Goal: Task Accomplishment & Management: Manage account settings

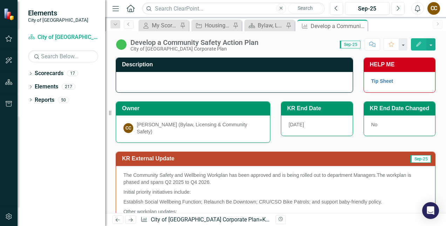
click at [417, 44] on icon "Edit" at bounding box center [419, 44] width 6 height 5
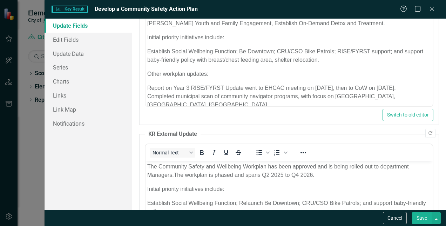
scroll to position [35, 0]
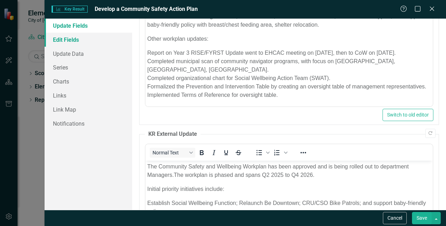
click at [61, 37] on link "Edit Fields" at bounding box center [89, 40] width 88 height 14
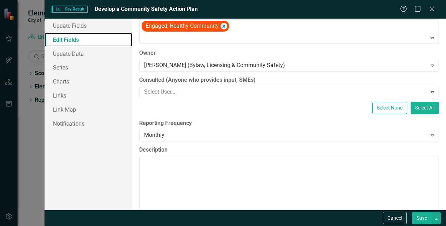
scroll to position [88, 0]
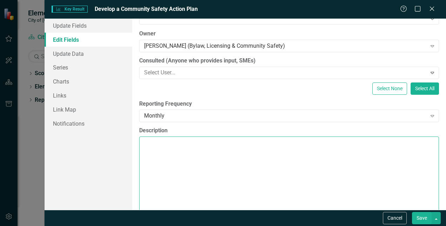
click at [171, 143] on textarea "Description" at bounding box center [289, 178] width 300 height 85
paste textarea "establish an updated model for how the City is responding and catalysing action…"
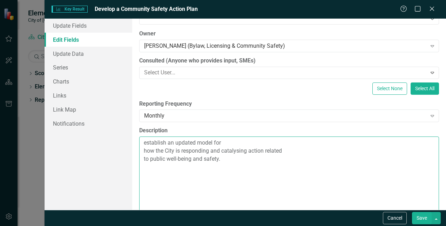
click at [144, 147] on textarea "establish an updated model for how the City is responding and catalysing action…" at bounding box center [289, 178] width 300 height 85
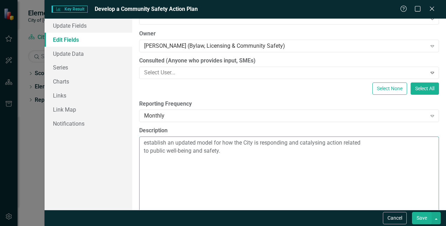
drag, startPoint x: 223, startPoint y: 151, endPoint x: 150, endPoint y: 150, distance: 72.3
click at [150, 150] on textarea "establish an updated model for how the City is responding and catalysing action…" at bounding box center [289, 178] width 300 height 85
click at [143, 149] on textarea "establish an updated model for how the City is responding and catalysing action…" at bounding box center [289, 178] width 300 height 85
drag, startPoint x: 145, startPoint y: 142, endPoint x: 162, endPoint y: 170, distance: 32.1
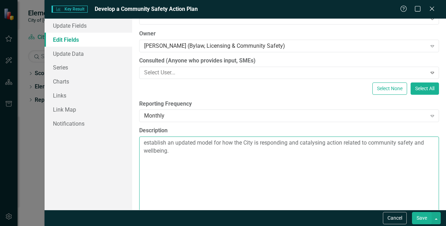
click at [162, 170] on textarea "establish an updated model for how the City is responding and catalysing action…" at bounding box center [289, 178] width 300 height 85
click at [146, 142] on textarea "establish an updated model for how the City is responding and catalysing action…" at bounding box center [289, 178] width 300 height 85
click at [230, 149] on textarea "The goal is to establish an updated model for how the City is responding and ca…" at bounding box center [289, 178] width 300 height 85
paste textarea "development of Thrive draws on design thinking methodology and engagement with …"
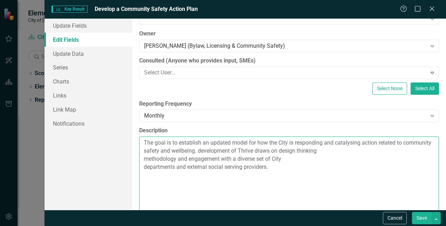
click at [228, 150] on textarea "The goal is to establish an updated model for how the City is responding and ca…" at bounding box center [289, 178] width 300 height 85
drag, startPoint x: 293, startPoint y: 150, endPoint x: 279, endPoint y: 149, distance: 13.7
click at [279, 149] on textarea "The goal is to establish an updated model for how the City is responding and ca…" at bounding box center [289, 178] width 300 height 85
click at [143, 159] on textarea "The goal is to establish an updated model for how the City is responding and ca…" at bounding box center [289, 178] width 300 height 85
click at [144, 168] on textarea "The goal is to establish an updated model for how the City is responding and ca…" at bounding box center [289, 178] width 300 height 85
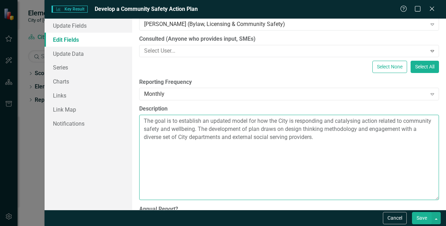
scroll to position [110, 0]
click at [278, 128] on textarea "The goal is to establish an updated model for how the City is responding and ca…" at bounding box center [289, 157] width 300 height 85
drag, startPoint x: 314, startPoint y: 130, endPoint x: 306, endPoint y: 130, distance: 8.4
click at [304, 130] on textarea "The goal is to establish an updated model for how the City is responding and ca…" at bounding box center [289, 157] width 300 height 85
click at [312, 128] on textarea "The goal is to establish an updated model for how the City is responding and ca…" at bounding box center [289, 157] width 300 height 85
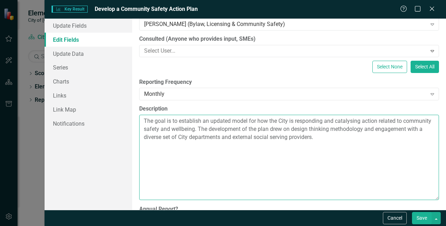
click at [374, 133] on textarea "The goal is to establish an updated model for how the City is responding and ca…" at bounding box center [289, 157] width 300 height 85
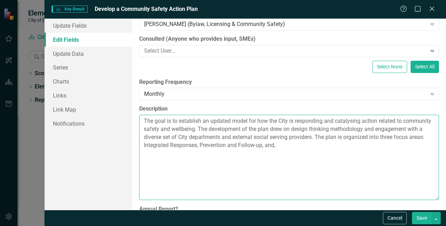
click at [255, 144] on textarea "The goal is to establish an updated model for how the City is responding and ca…" at bounding box center [289, 157] width 300 height 85
drag, startPoint x: 322, startPoint y: 143, endPoint x: 319, endPoint y: 146, distance: 4.2
click at [319, 146] on textarea "The goal is to establish an updated model for how the City is responding and ca…" at bounding box center [289, 157] width 300 height 85
click at [347, 144] on textarea "The goal is to establish an updated model for how the City is responding and ca…" at bounding box center [289, 157] width 300 height 85
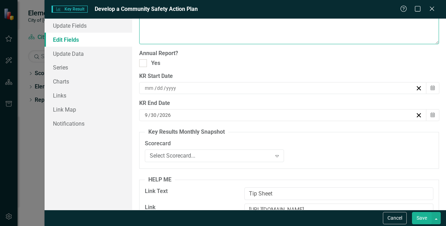
scroll to position [265, 0]
type textarea "The goal is to establish an updated model for how the City is responding and ca…"
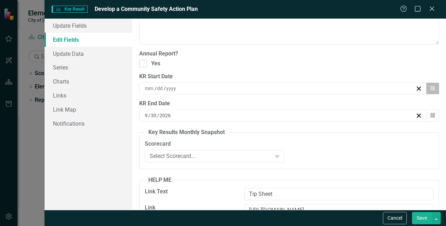
click at [431, 87] on icon "button" at bounding box center [433, 88] width 4 height 5
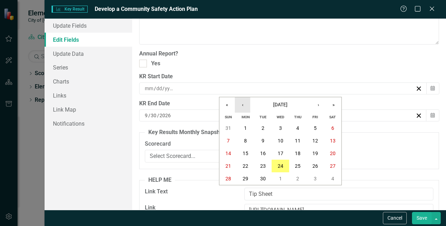
click at [247, 102] on button "‹" at bounding box center [242, 104] width 15 height 15
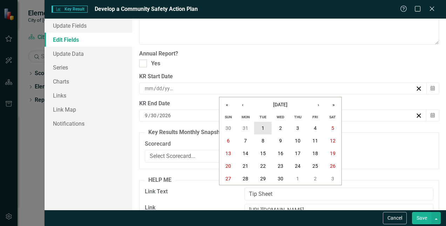
click at [261, 130] on button "1" at bounding box center [263, 128] width 18 height 13
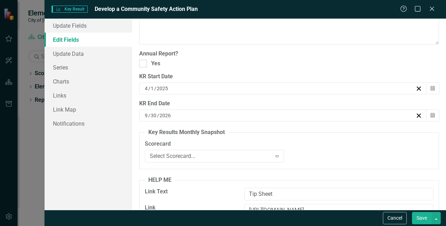
drag, startPoint x: 429, startPoint y: 115, endPoint x: 402, endPoint y: 132, distance: 31.3
click at [402, 132] on fieldset "Key Results Monthly Snapshot Scorecard Select Scorecard... Expand Chart Select …" at bounding box center [289, 148] width 300 height 41
click at [431, 113] on icon "button" at bounding box center [433, 115] width 4 height 5
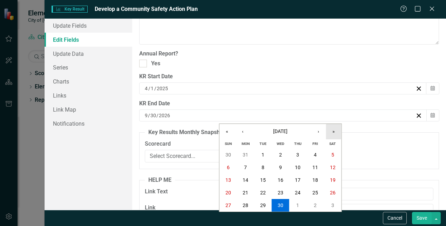
click at [329, 133] on button "»" at bounding box center [333, 131] width 15 height 15
click at [226, 128] on button "«" at bounding box center [227, 131] width 15 height 15
click at [315, 129] on button "›" at bounding box center [318, 131] width 15 height 15
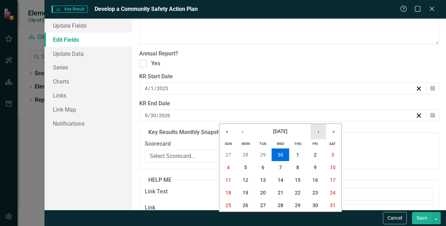
click at [315, 129] on button "›" at bounding box center [318, 131] width 15 height 15
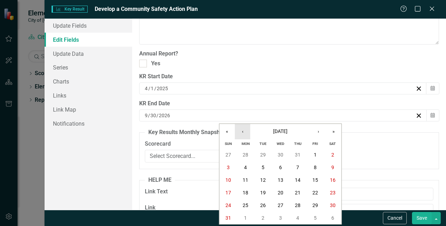
click at [245, 132] on button "‹" at bounding box center [242, 131] width 15 height 15
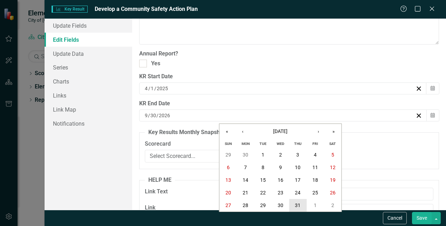
click at [297, 203] on abbr "31" at bounding box center [298, 205] width 6 height 6
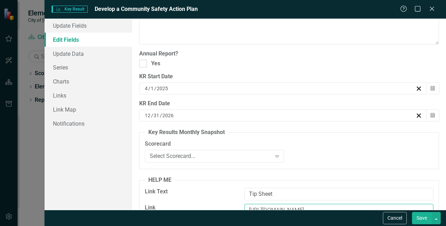
click at [297, 204] on input "[URL][DOMAIN_NAME]" at bounding box center [338, 210] width 189 height 13
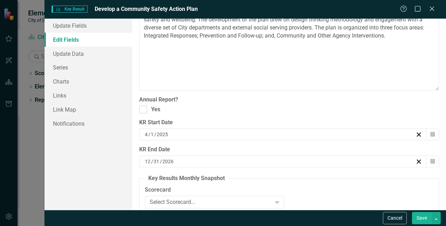
scroll to position [280, 0]
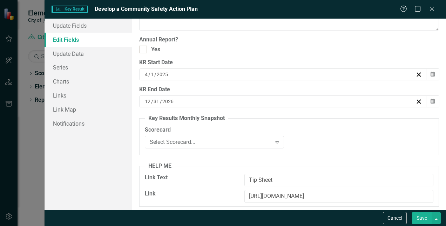
click at [210, 190] on label "Link" at bounding box center [192, 194] width 94 height 8
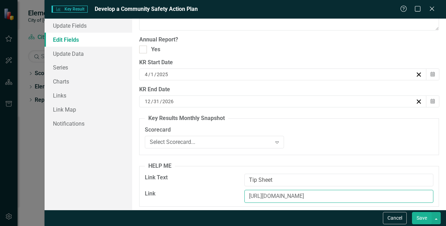
click at [244, 190] on input "[URL][DOMAIN_NAME]" at bounding box center [338, 196] width 189 height 13
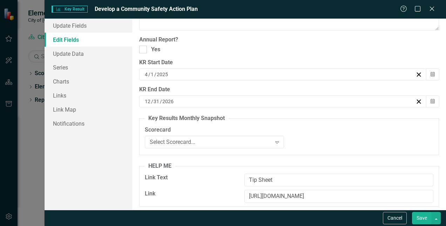
click at [210, 190] on label "Link" at bounding box center [192, 194] width 94 height 8
click at [244, 190] on input "[URL][DOMAIN_NAME]" at bounding box center [338, 196] width 189 height 13
click at [420, 216] on button "Save" at bounding box center [422, 218] width 20 height 12
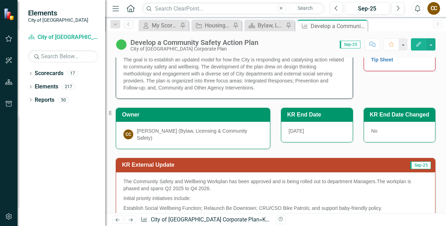
scroll to position [0, 0]
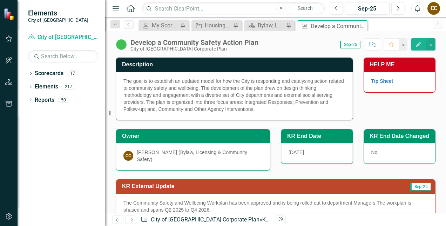
click at [418, 43] on icon "Edit" at bounding box center [419, 44] width 6 height 5
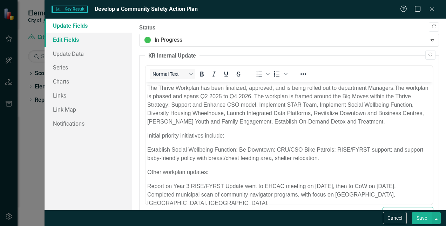
click at [69, 37] on link "Edit Fields" at bounding box center [89, 40] width 88 height 14
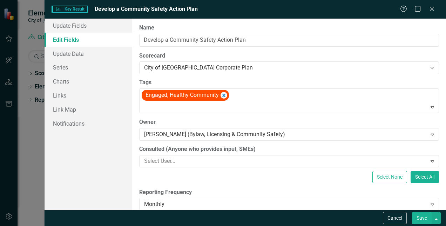
click at [322, 136] on div "[PERSON_NAME] (Bylaw, Licensing & Community Safety)" at bounding box center [285, 134] width 282 height 8
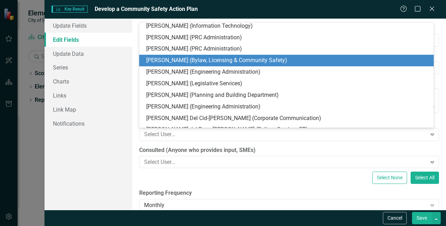
scroll to position [899, 0]
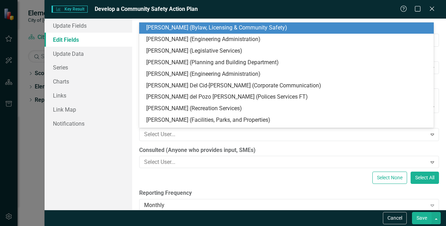
click at [79, 163] on div "Update Fields Edit Fields Update Data Series Charts Links Link Map Notifications" at bounding box center [89, 114] width 88 height 191
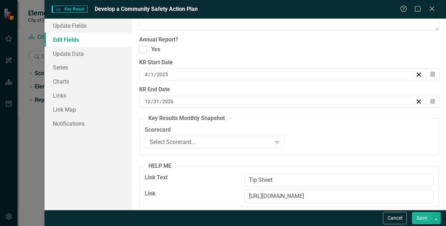
scroll to position [230, 0]
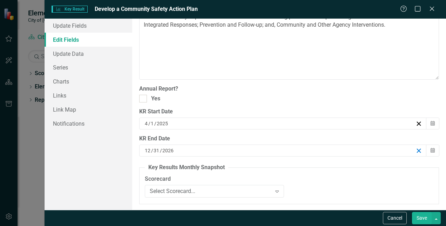
click at [416, 149] on icon "button" at bounding box center [419, 150] width 7 height 7
click at [432, 147] on button "Calendar" at bounding box center [432, 150] width 13 height 12
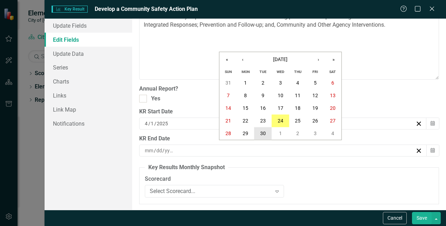
click at [259, 130] on button "30" at bounding box center [263, 133] width 18 height 13
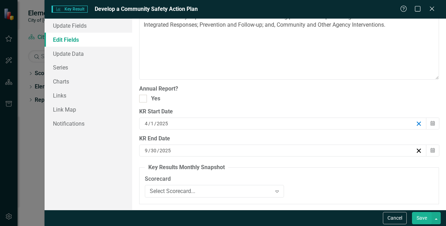
click at [417, 123] on line "button" at bounding box center [419, 124] width 4 height 4
click at [67, 22] on link "Update Fields" at bounding box center [89, 26] width 88 height 14
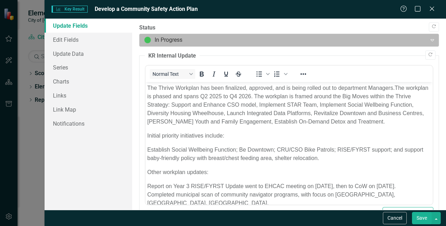
click at [211, 37] on div at bounding box center [283, 39] width 278 height 9
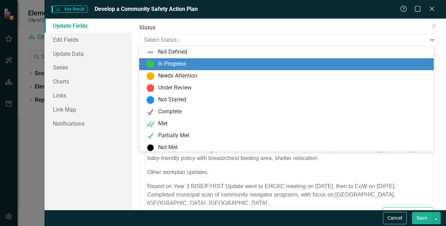
scroll to position [2, 0]
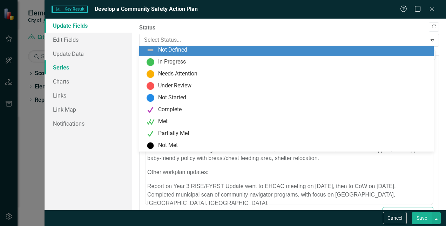
click at [113, 65] on link "Series" at bounding box center [89, 67] width 88 height 14
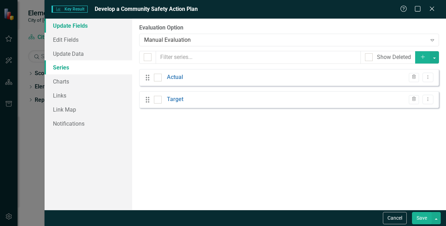
click at [72, 24] on link "Update Fields" at bounding box center [89, 26] width 88 height 14
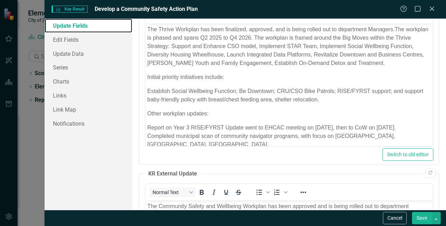
scroll to position [0, 0]
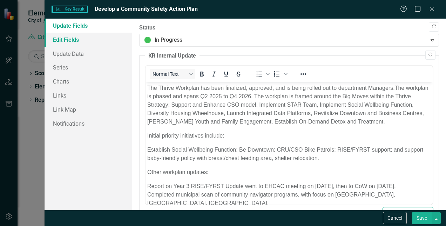
click at [58, 43] on link "Edit Fields" at bounding box center [89, 40] width 88 height 14
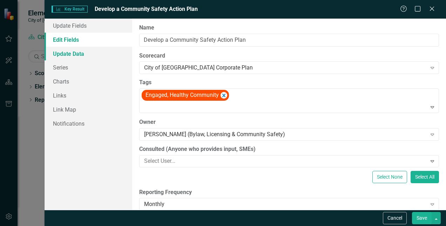
click at [72, 56] on link "Update Data" at bounding box center [89, 54] width 88 height 14
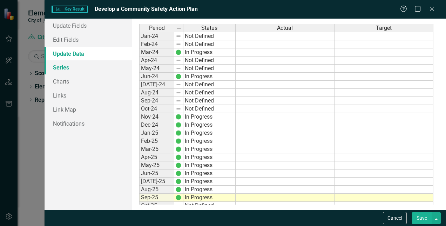
click at [60, 69] on link "Series" at bounding box center [89, 67] width 88 height 14
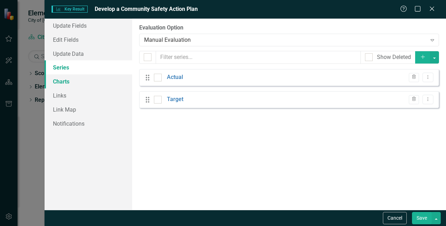
click at [60, 82] on link "Charts" at bounding box center [89, 81] width 88 height 14
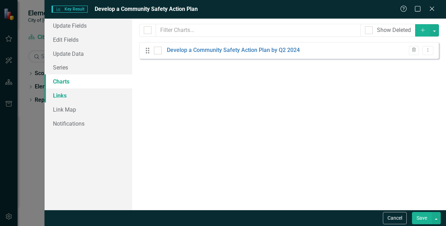
click at [58, 96] on link "Links" at bounding box center [89, 95] width 88 height 14
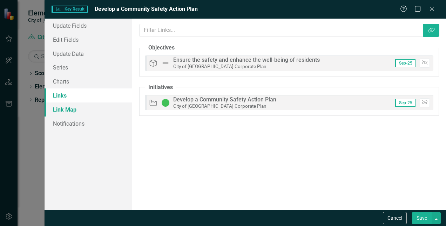
click at [59, 105] on link "Link Map" at bounding box center [89, 109] width 88 height 14
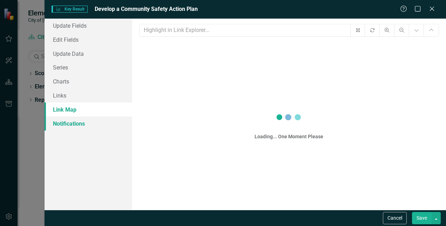
click at [62, 120] on link "Notifications" at bounding box center [89, 123] width 88 height 14
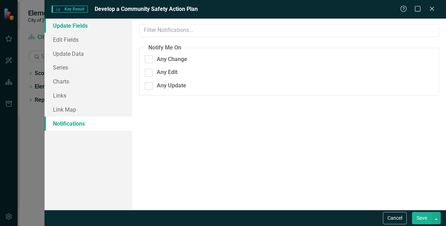
click at [72, 26] on link "Update Fields" at bounding box center [89, 26] width 88 height 14
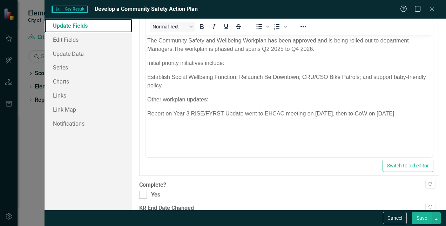
scroll to position [245, 0]
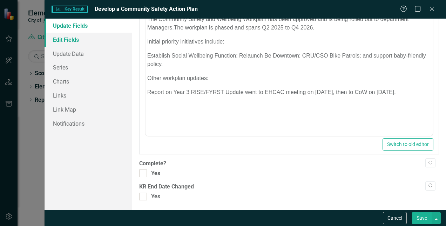
click at [60, 37] on link "Edit Fields" at bounding box center [89, 40] width 88 height 14
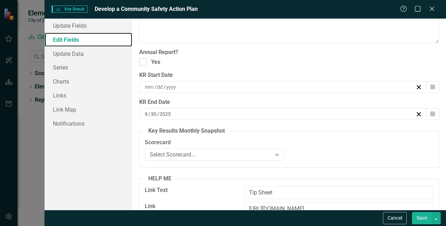
scroll to position [280, 0]
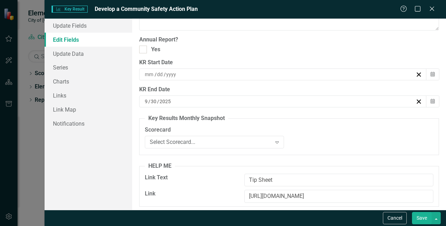
click at [422, 219] on button "Save" at bounding box center [422, 218] width 20 height 12
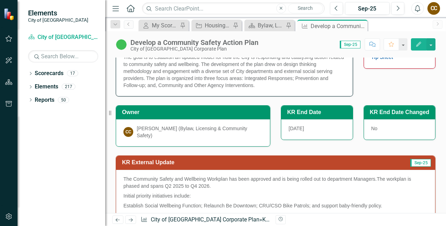
scroll to position [0, 0]
